Goal: Information Seeking & Learning: Find specific fact

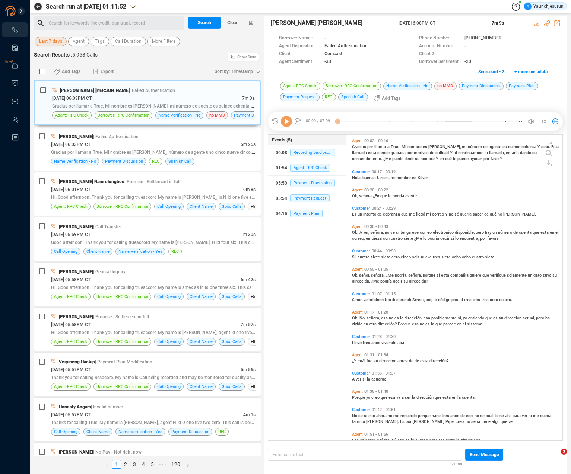
scroll to position [305, 212]
click at [51, 41] on span "Last 7 days" at bounding box center [50, 41] width 23 height 9
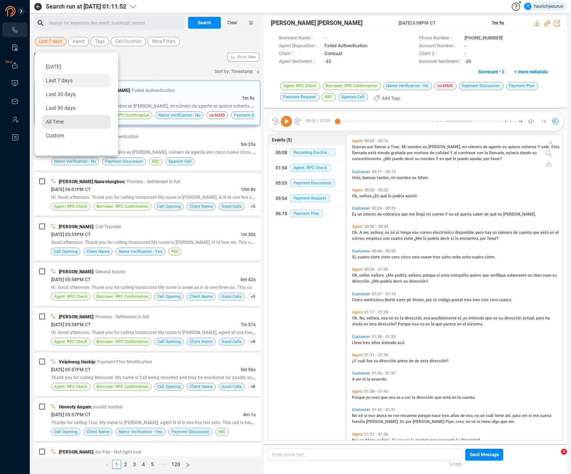
click at [57, 125] on div "All Time" at bounding box center [76, 122] width 69 height 14
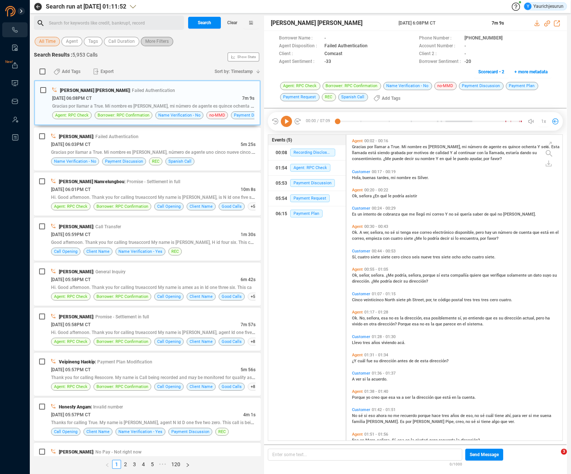
click at [149, 42] on span "More Filters" at bounding box center [156, 41] width 23 height 9
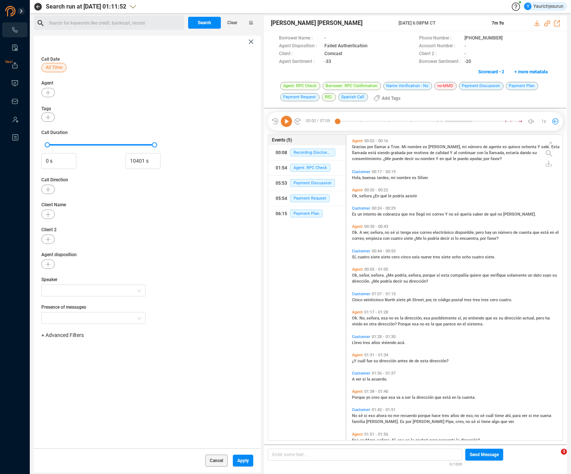
click at [67, 336] on span "+ Advanced Filters" at bounding box center [62, 335] width 42 height 6
click at [76, 398] on span "Phone Number" at bounding box center [66, 398] width 35 height 6
click at [122, 357] on div "Enter a comma separated list ﻿" at bounding box center [116, 359] width 142 height 16
click at [241, 463] on span "Apply" at bounding box center [243, 461] width 12 height 12
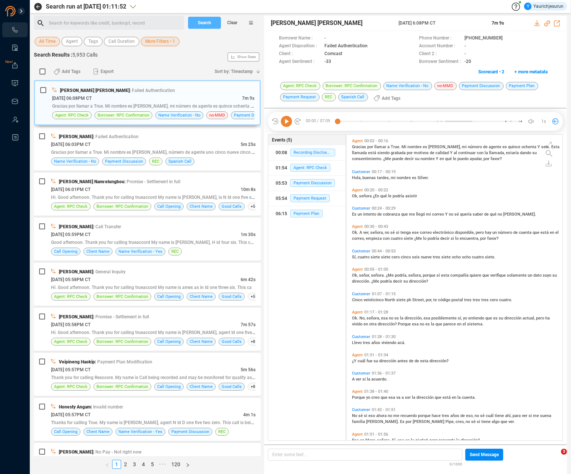
click at [199, 24] on span "Search" at bounding box center [204, 23] width 13 height 12
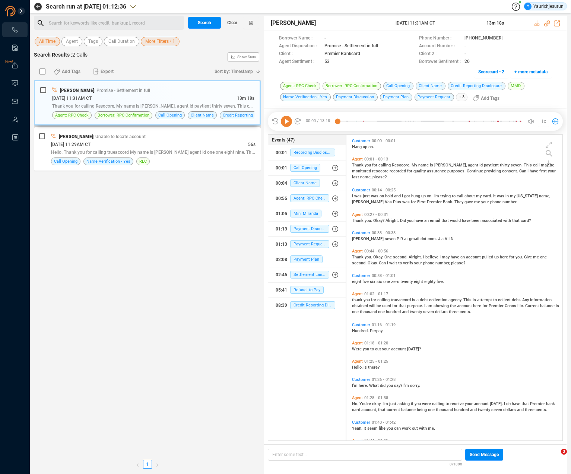
click at [205, 94] on div "[PERSON_NAME] | Promise - Settlement in full" at bounding box center [153, 90] width 202 height 8
click at [539, 23] on icon at bounding box center [538, 23] width 6 height 6
click at [170, 143] on div "[DATE] 11:29AM CT" at bounding box center [149, 145] width 197 height 8
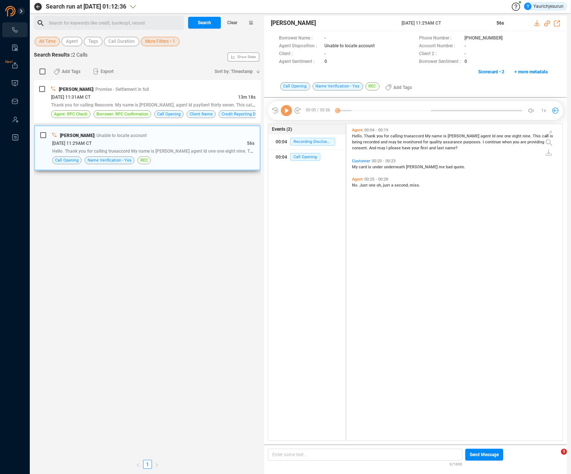
scroll to position [315, 212]
click at [536, 24] on icon at bounding box center [538, 23] width 6 height 6
